Goal: Find specific page/section: Find specific page/section

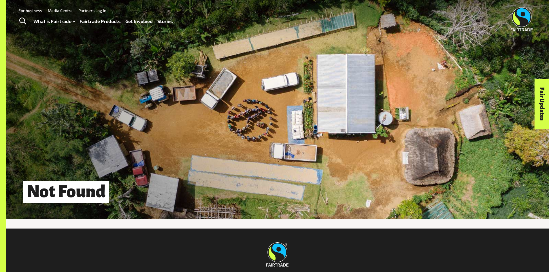
click at [104, 19] on link "Fairtrade Products" at bounding box center [100, 21] width 41 height 8
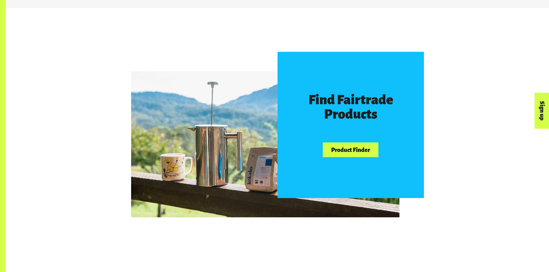
scroll to position [343, 0]
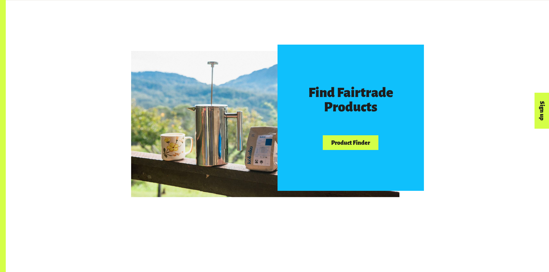
click at [348, 145] on link "Product Finder" at bounding box center [350, 142] width 55 height 15
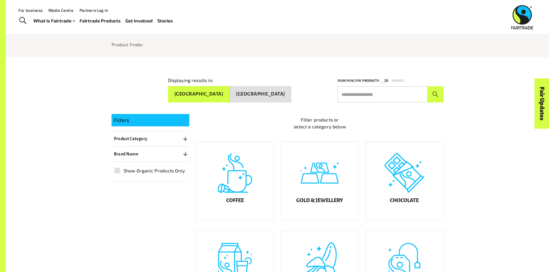
scroll to position [50, 0]
